Goal: Transaction & Acquisition: Purchase product/service

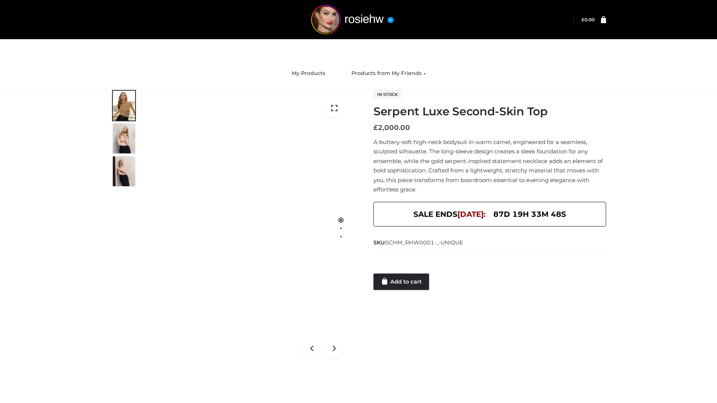
click at [402, 282] on link "Add to cart" at bounding box center [402, 282] width 56 height 16
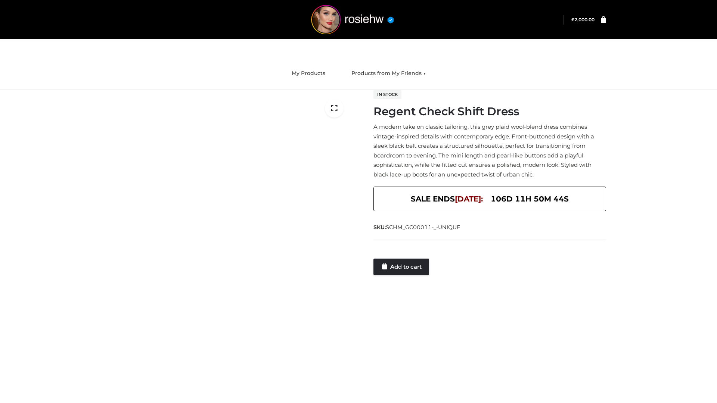
click at [402, 267] on link "Add to cart" at bounding box center [402, 267] width 56 height 16
